Goal: Find contact information: Find contact information

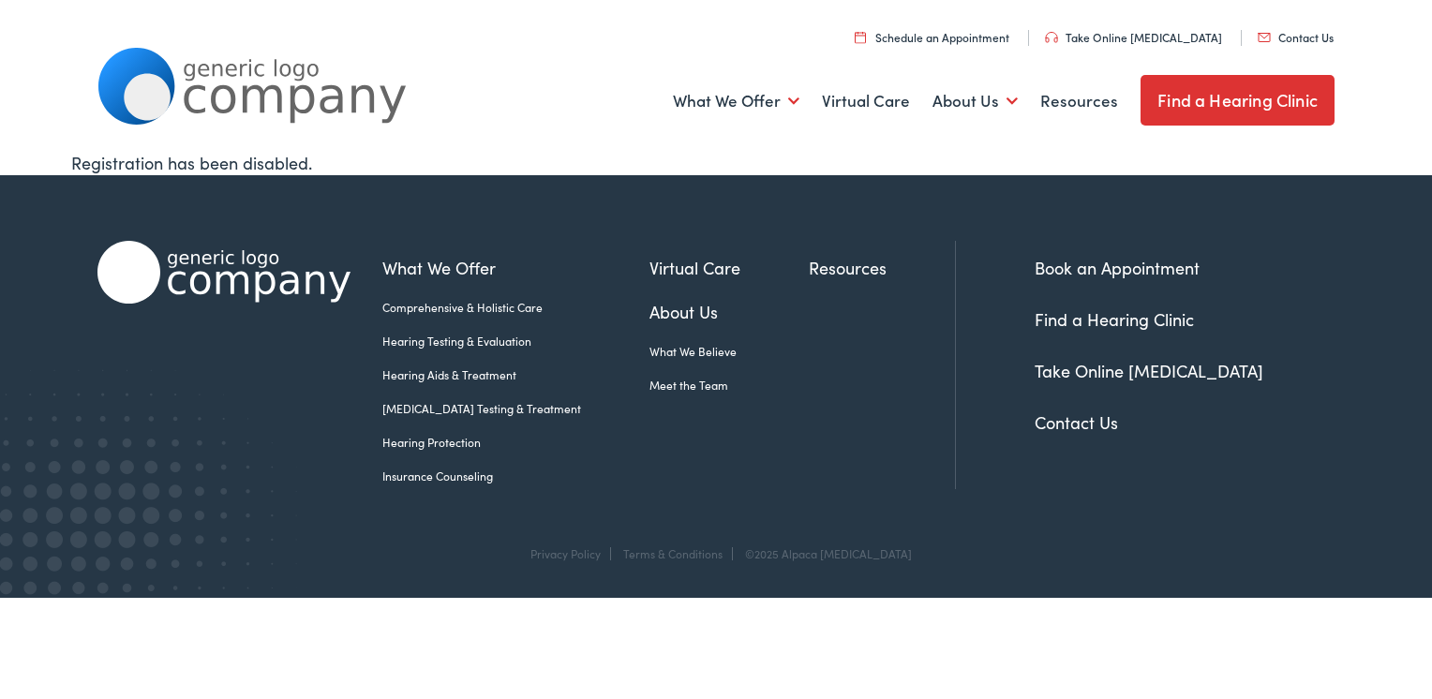
click at [1067, 420] on link "Contact Us" at bounding box center [1076, 422] width 83 height 23
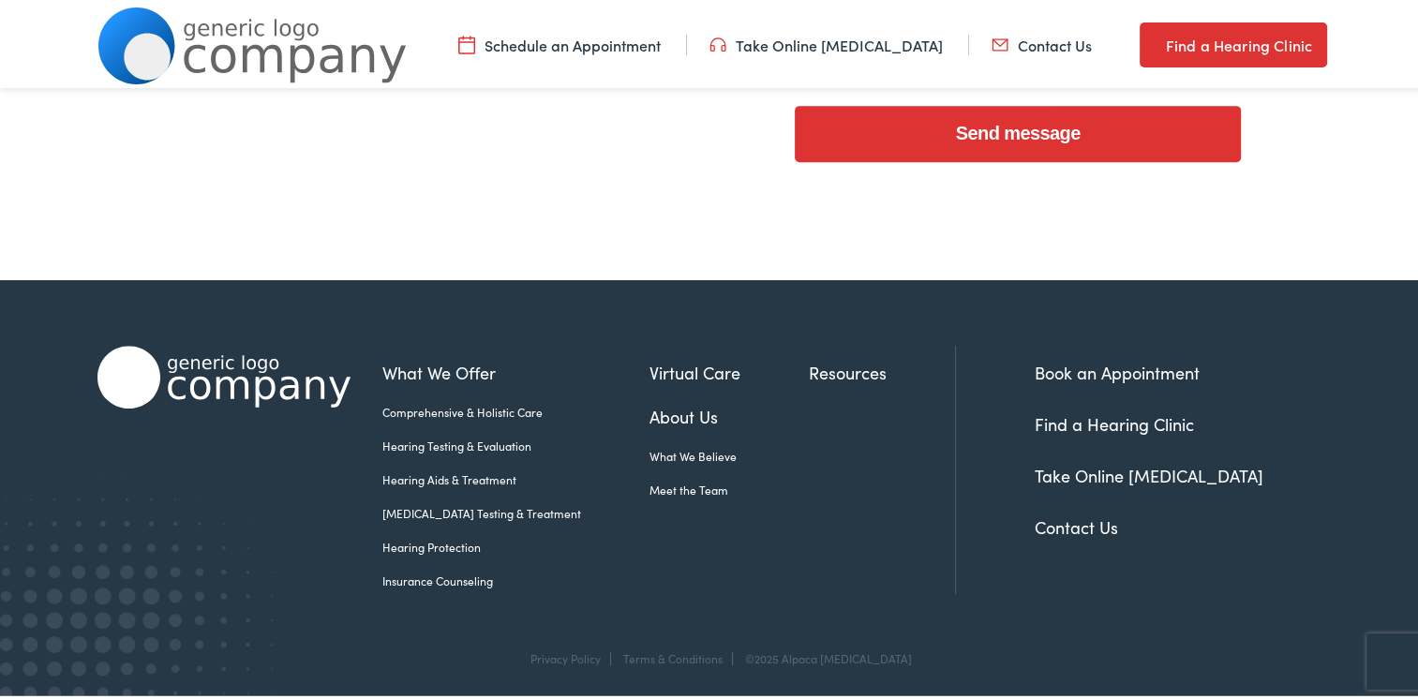
scroll to position [860, 0]
